Goal: Find contact information: Find contact information

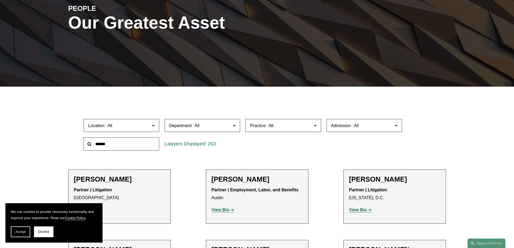
scroll to position [90, 0]
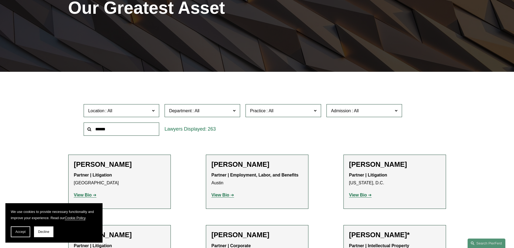
click at [107, 132] on input "text" at bounding box center [122, 129] width 76 height 13
type input "****"
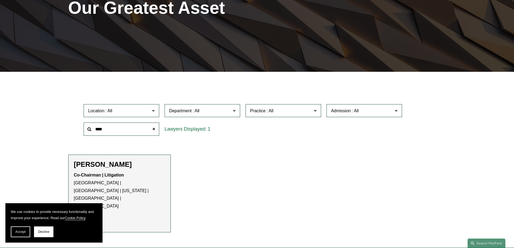
click at [99, 164] on h2 "Joel M. Ferdinand" at bounding box center [119, 164] width 91 height 8
click at [80, 216] on strong "View Bio" at bounding box center [83, 218] width 18 height 5
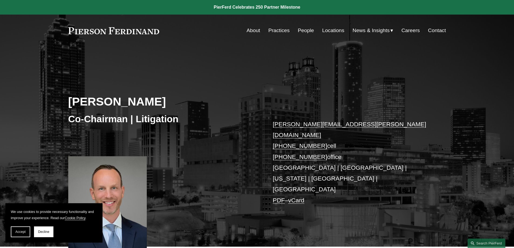
click at [303, 28] on link "People" at bounding box center [306, 30] width 16 height 10
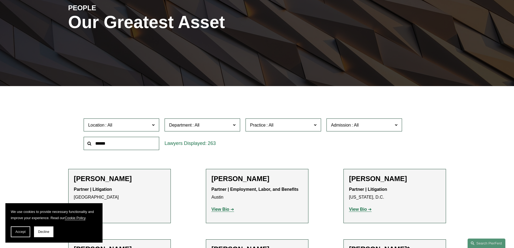
scroll to position [90, 0]
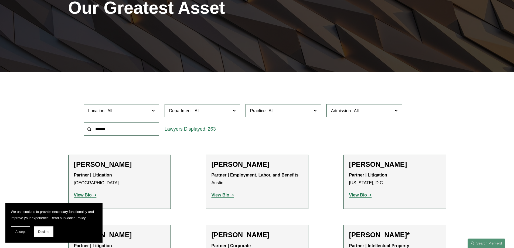
click at [104, 130] on input "text" at bounding box center [122, 129] width 76 height 13
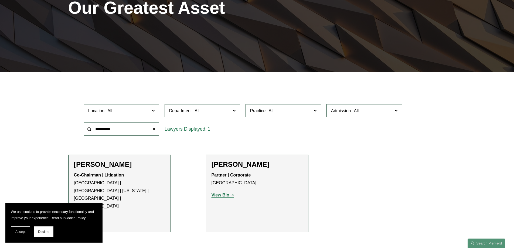
type input "*********"
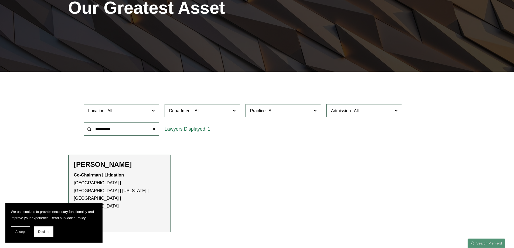
click at [84, 216] on strong "View Bio" at bounding box center [83, 218] width 18 height 5
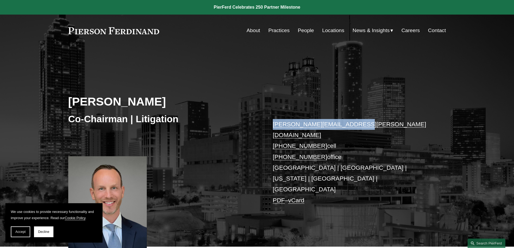
drag, startPoint x: 349, startPoint y: 124, endPoint x: 273, endPoint y: 127, distance: 76.5
click at [273, 127] on p "joel.ferdinand@pierferd.com +1.404.640.6952 cell +1.770.759.2254 office Atlanta…" at bounding box center [351, 162] width 157 height 87
copy link "joel.ferdinand@pierferd.com"
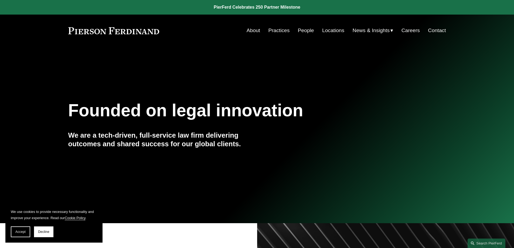
click at [302, 30] on link "People" at bounding box center [306, 30] width 16 height 10
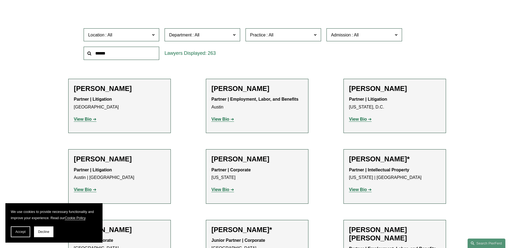
scroll to position [180, 0]
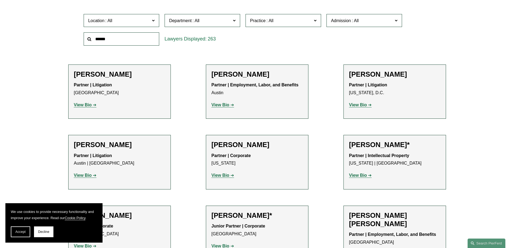
click at [99, 39] on input "text" at bounding box center [122, 38] width 76 height 13
type input "*******"
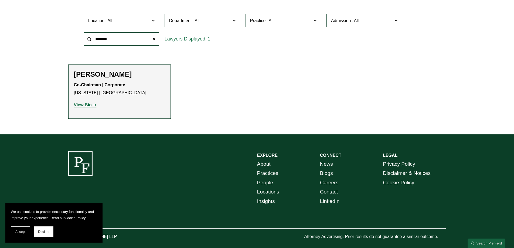
click at [83, 103] on strong "View Bio" at bounding box center [83, 105] width 18 height 5
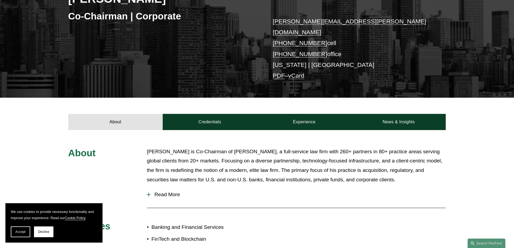
scroll to position [90, 0]
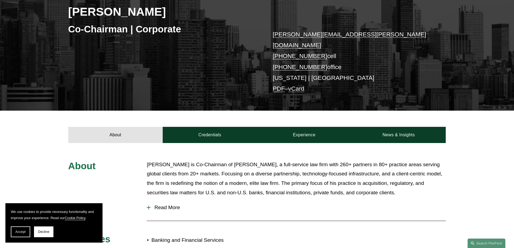
click at [299, 85] on link "vCard" at bounding box center [296, 88] width 16 height 7
drag, startPoint x: 355, startPoint y: 34, endPoint x: 274, endPoint y: 36, distance: 81.0
click at [274, 36] on p "[PERSON_NAME][EMAIL_ADDRESS][PERSON_NAME][DOMAIN_NAME] [PHONE_NUMBER] cell [PHO…" at bounding box center [351, 61] width 157 height 65
copy link "[PERSON_NAME][EMAIL_ADDRESS][PERSON_NAME][DOMAIN_NAME]"
